Goal: Transaction & Acquisition: Book appointment/travel/reservation

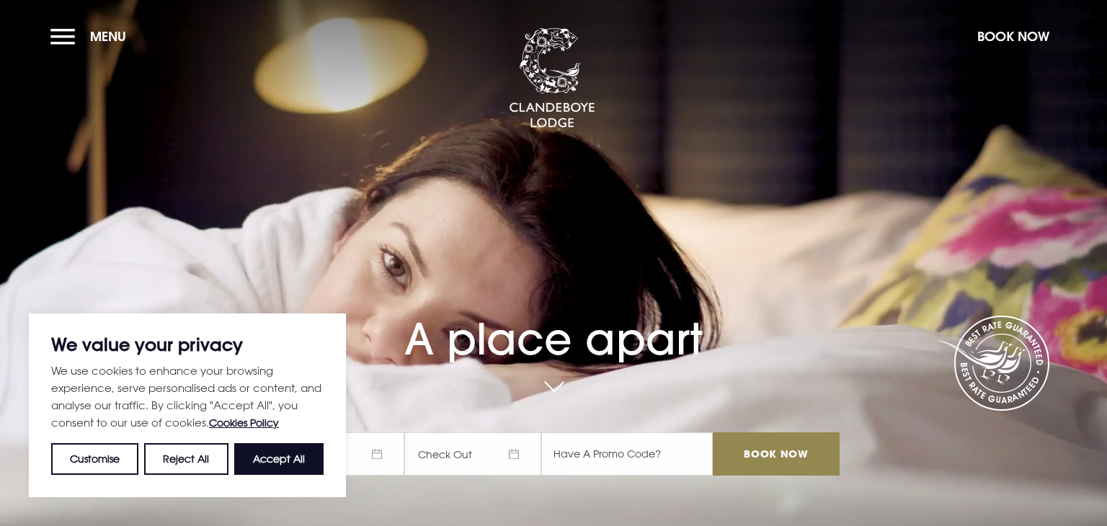
click at [73, 40] on button "Menu" at bounding box center [91, 36] width 83 height 31
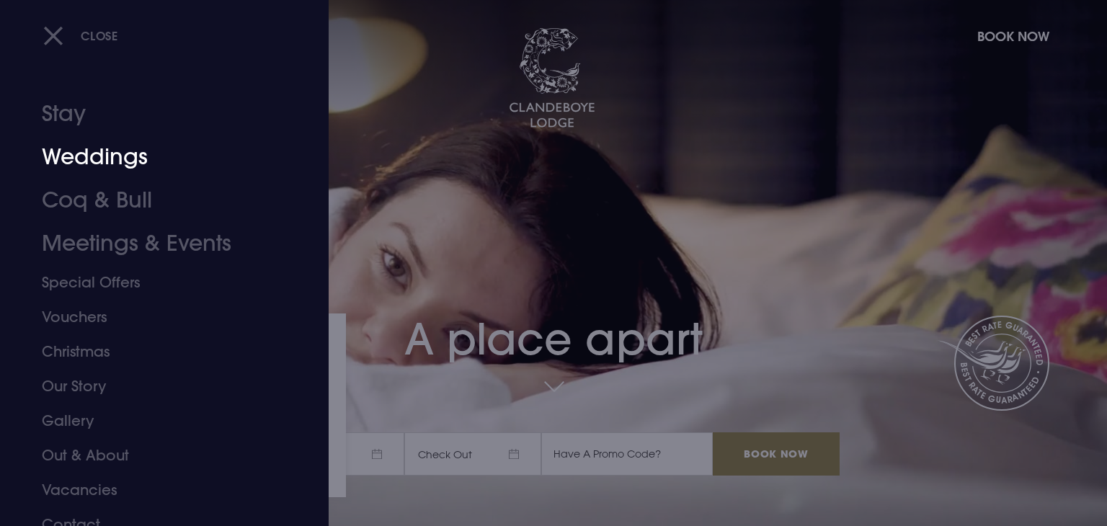
click at [128, 161] on link "Weddings" at bounding box center [156, 157] width 228 height 43
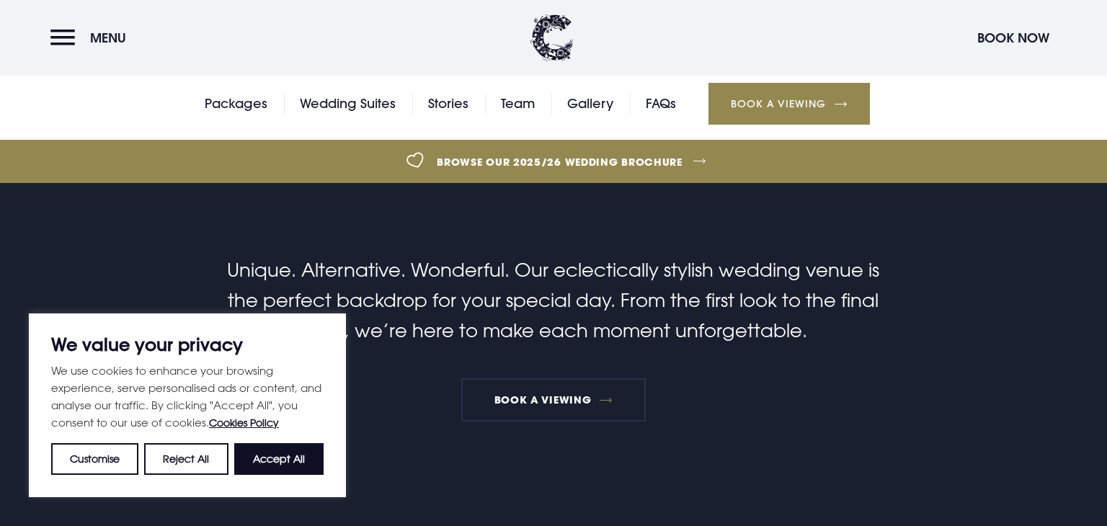
scroll to position [475, 0]
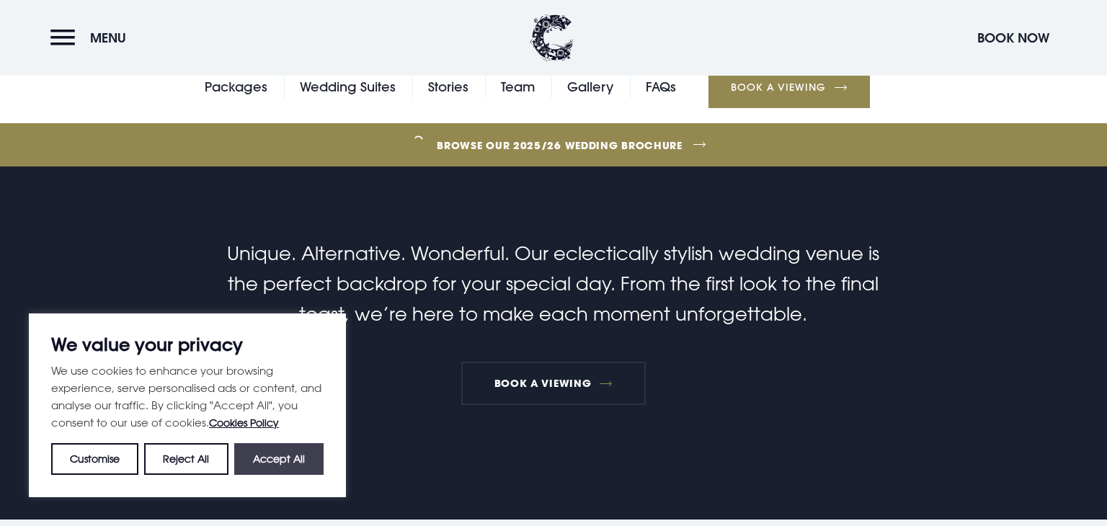
click at [269, 465] on button "Accept All" at bounding box center [278, 459] width 89 height 32
checkbox input "true"
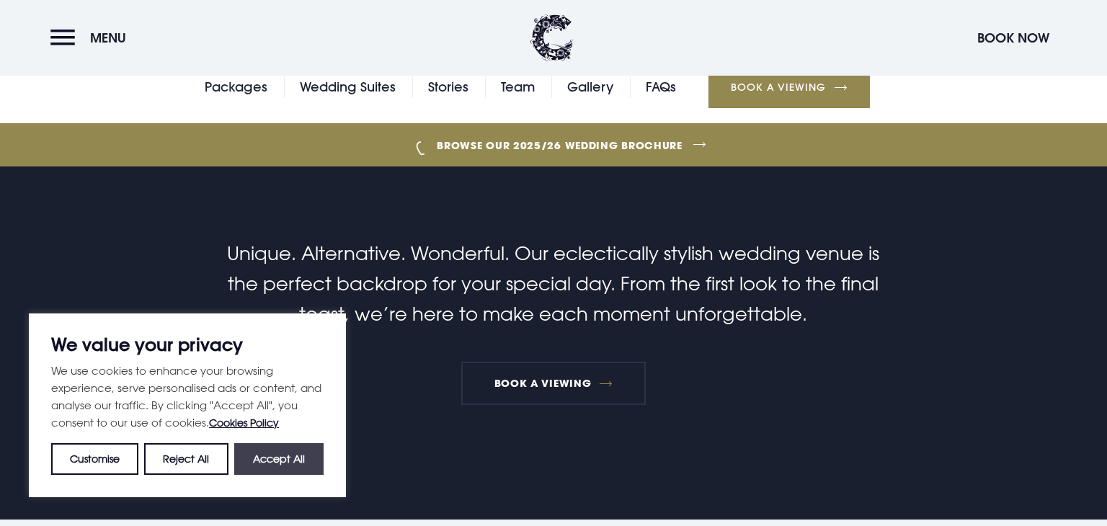
checkbox input "true"
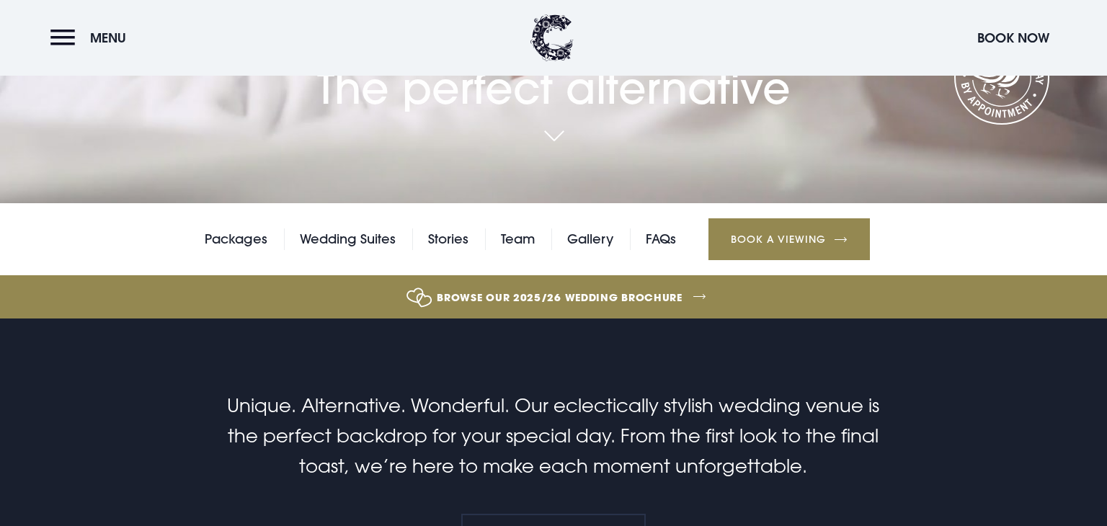
scroll to position [311, 0]
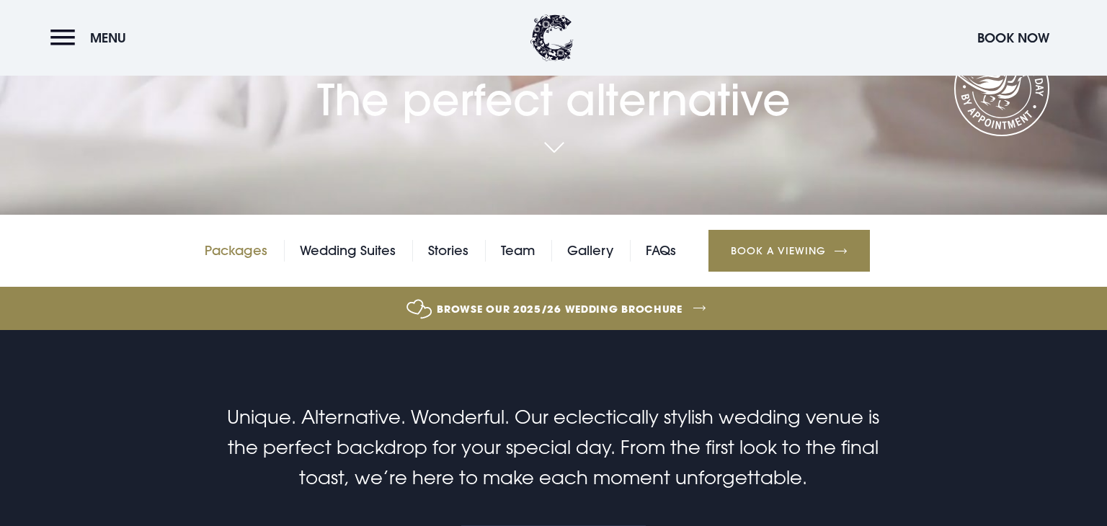
click at [220, 251] on link "Packages" at bounding box center [236, 251] width 63 height 22
